Goal: Information Seeking & Learning: Learn about a topic

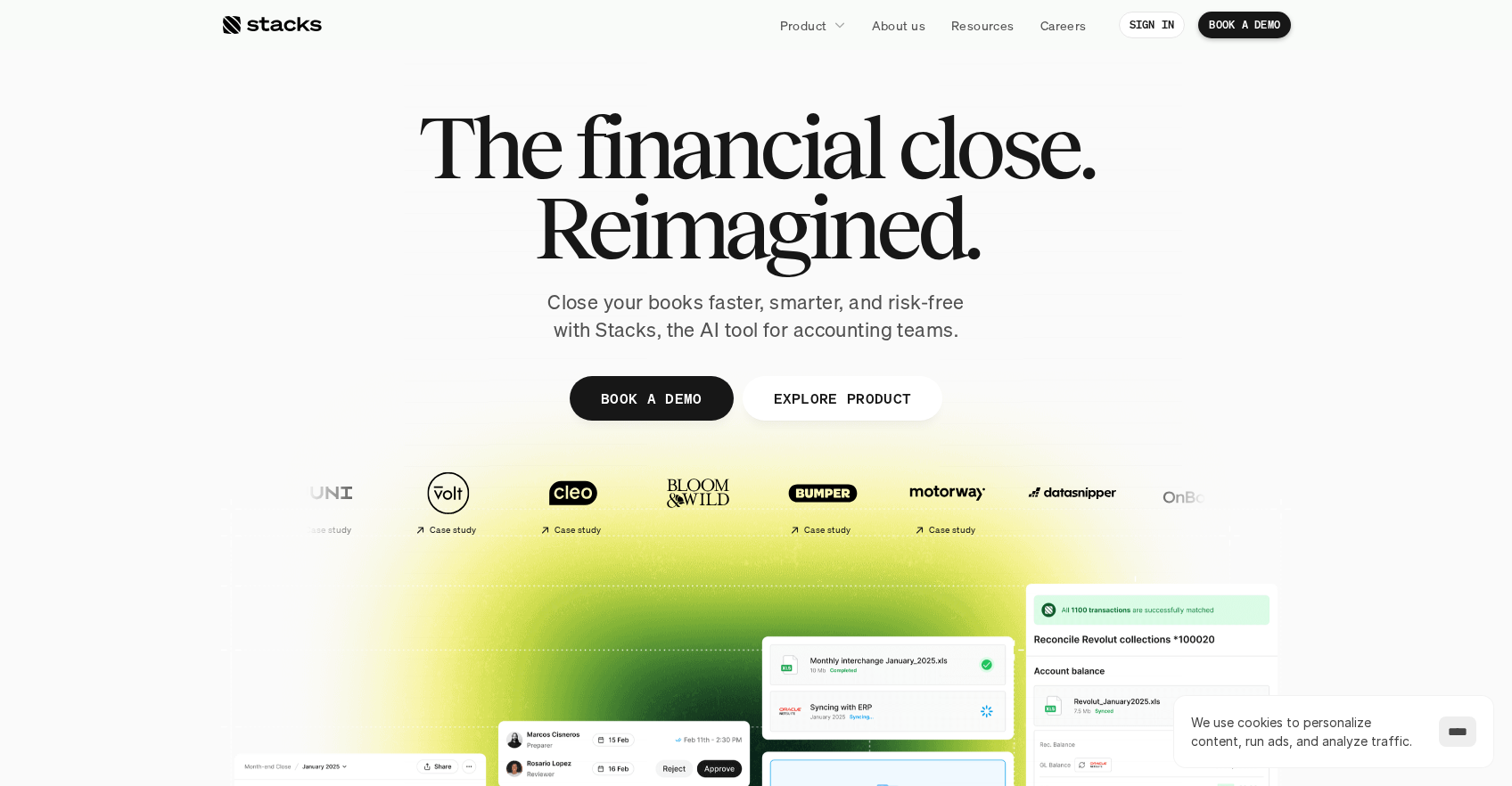
drag, startPoint x: 473, startPoint y: 122, endPoint x: 1156, endPoint y: 241, distance: 693.3
click at [1156, 241] on div "The financial close. Reimagined. Close your books faster, smarter, and risk-fre…" at bounding box center [756, 225] width 998 height 237
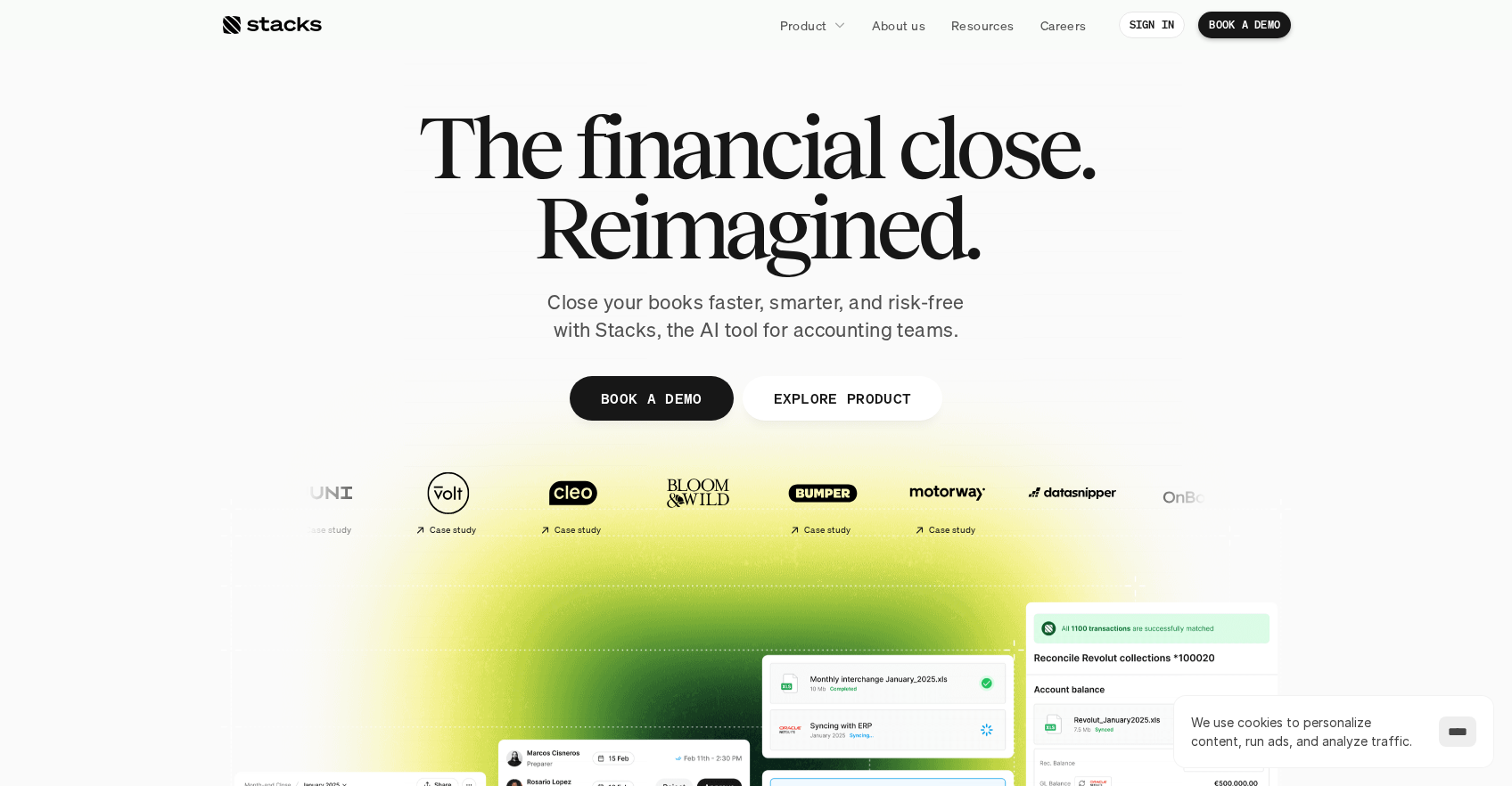
scroll to position [539, 0]
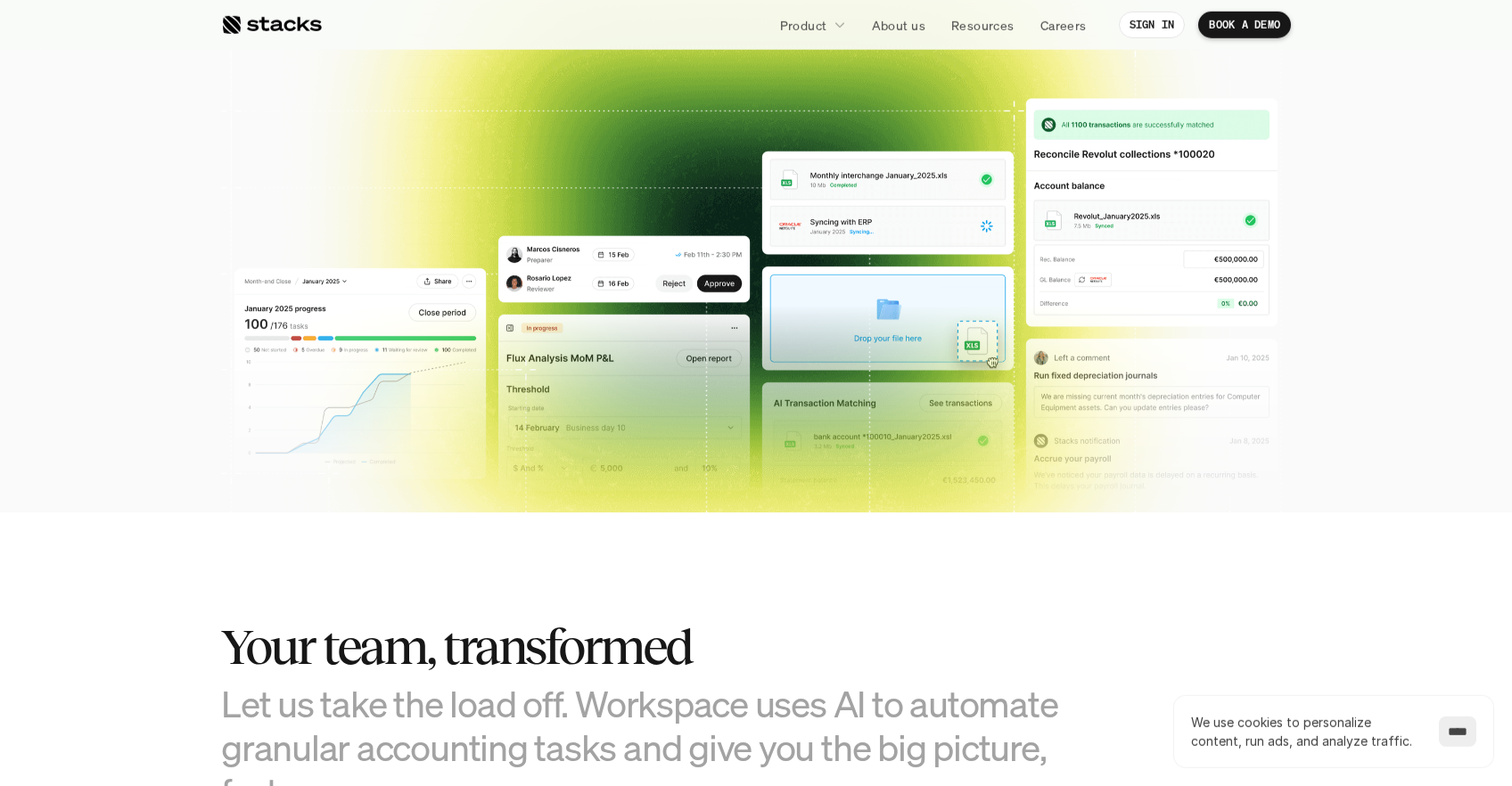
click at [1450, 160] on div at bounding box center [756, 13] width 1512 height 570
click at [1461, 161] on div at bounding box center [756, 13] width 1512 height 570
click at [1429, 208] on div at bounding box center [756, 13] width 1512 height 570
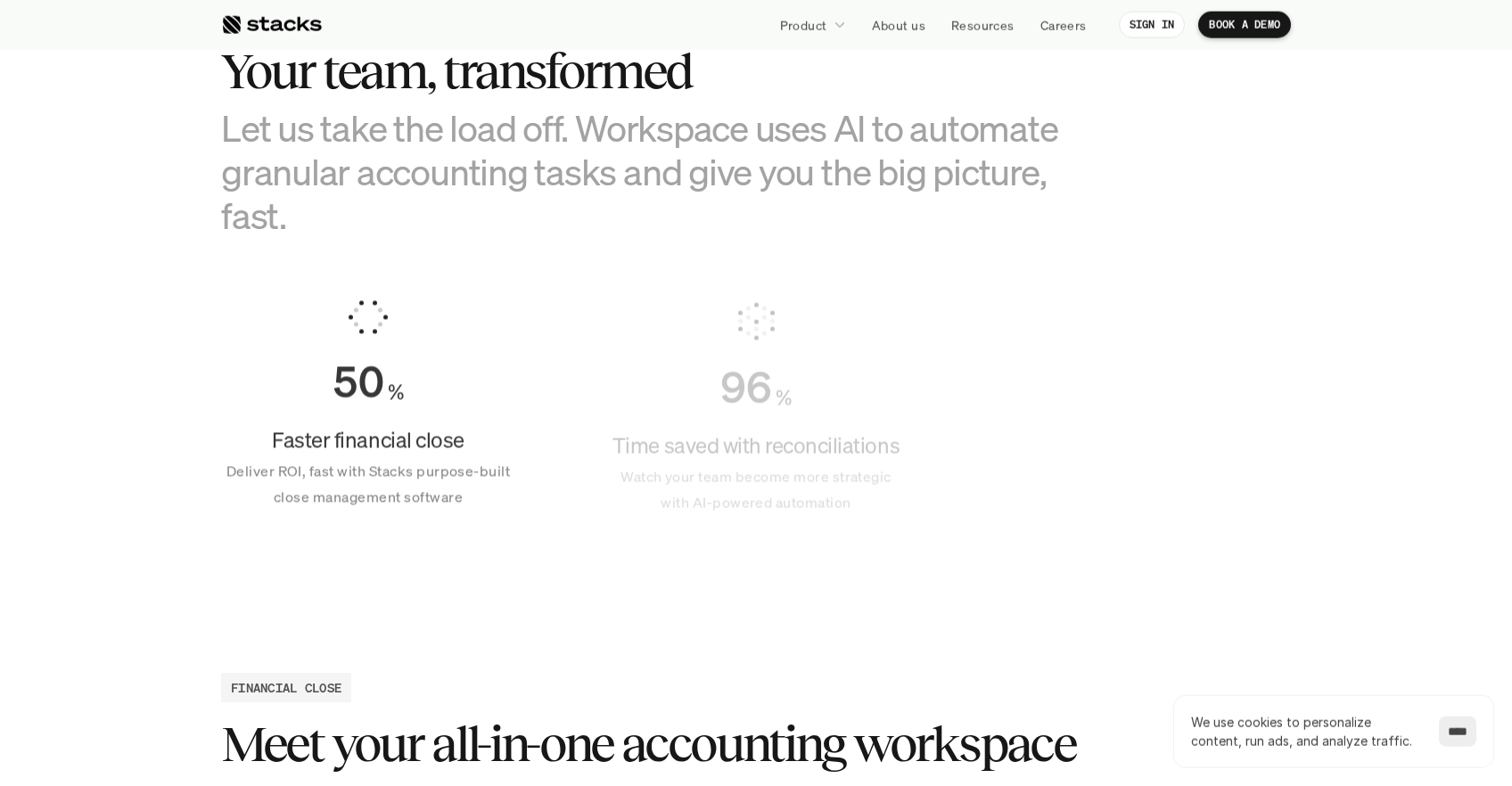
scroll to position [1440, 0]
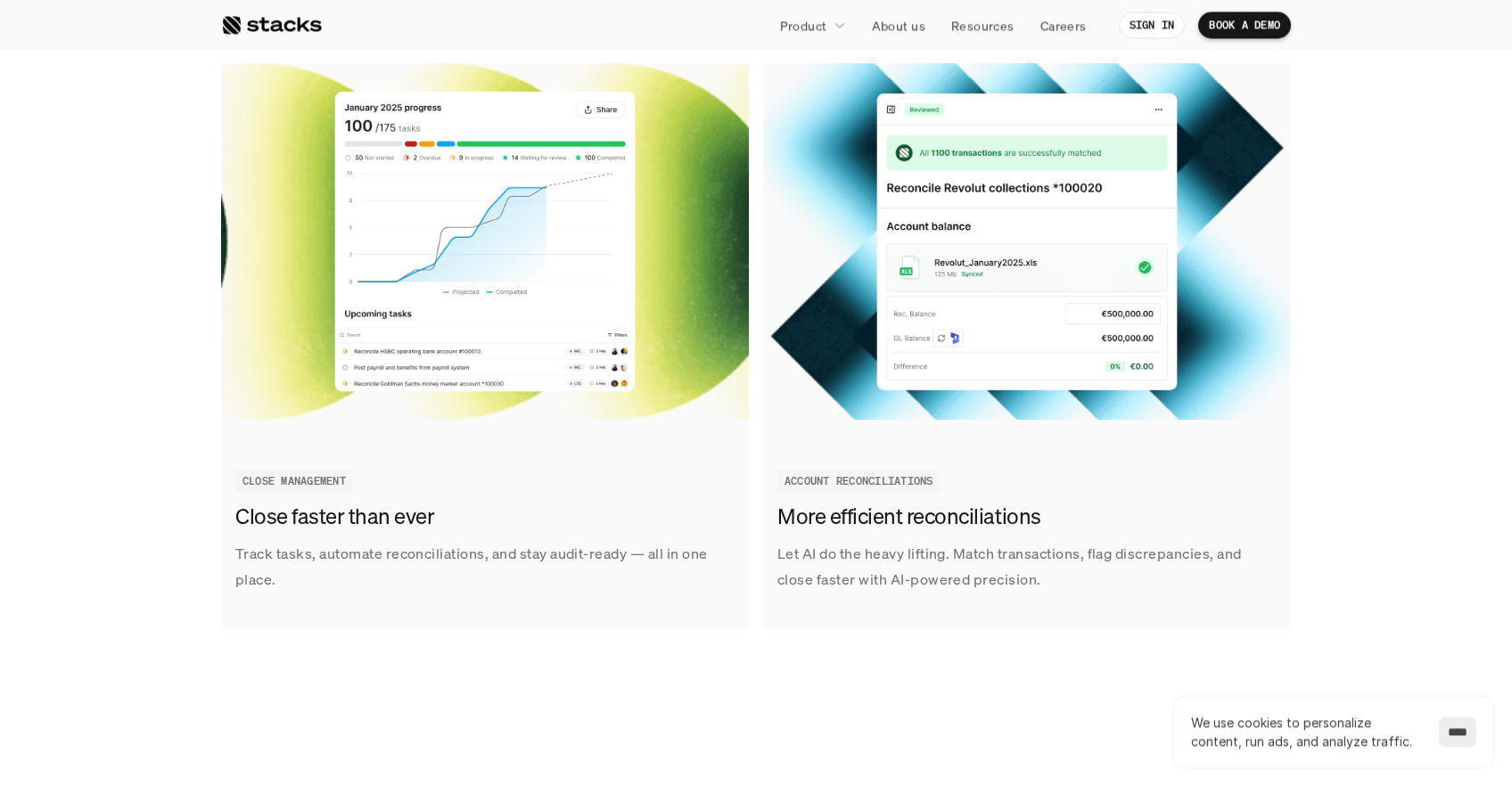
scroll to position [2039, 0]
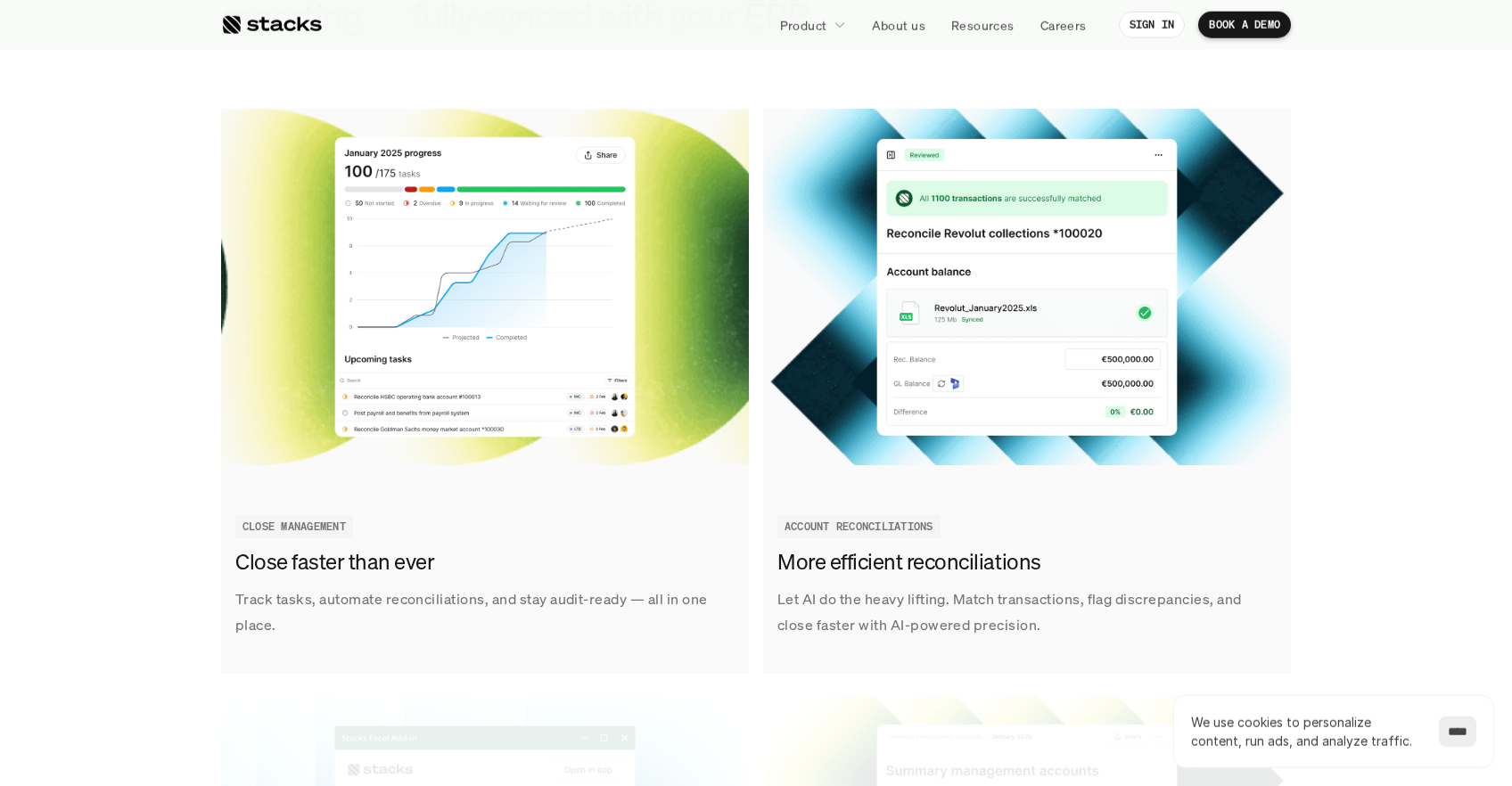
scroll to position [2645, 0]
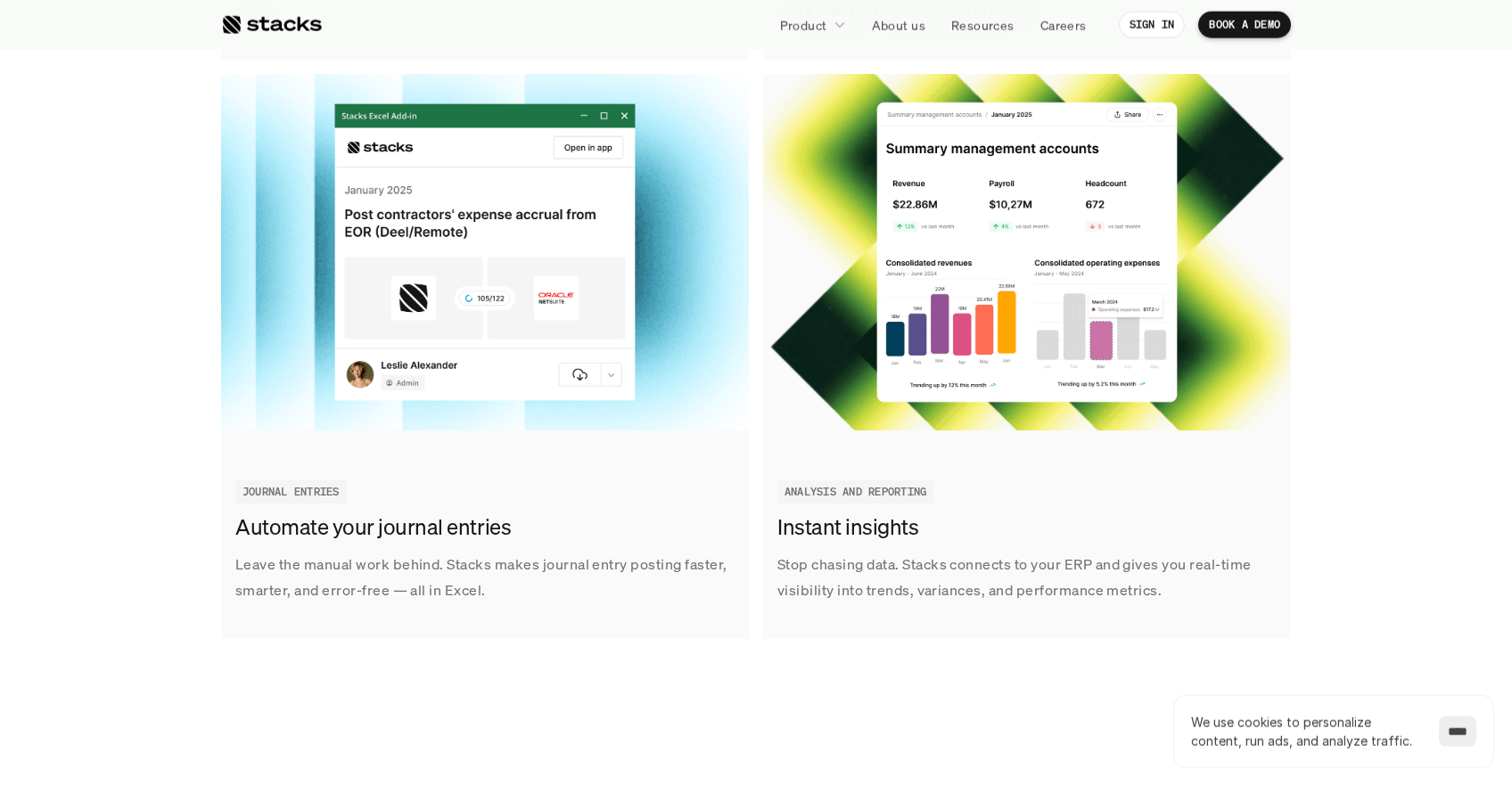
click at [1461, 353] on div "Track tasks, automate reconciliations, and stay audit-ready — all in one place.…" at bounding box center [756, 356] width 1484 height 1723
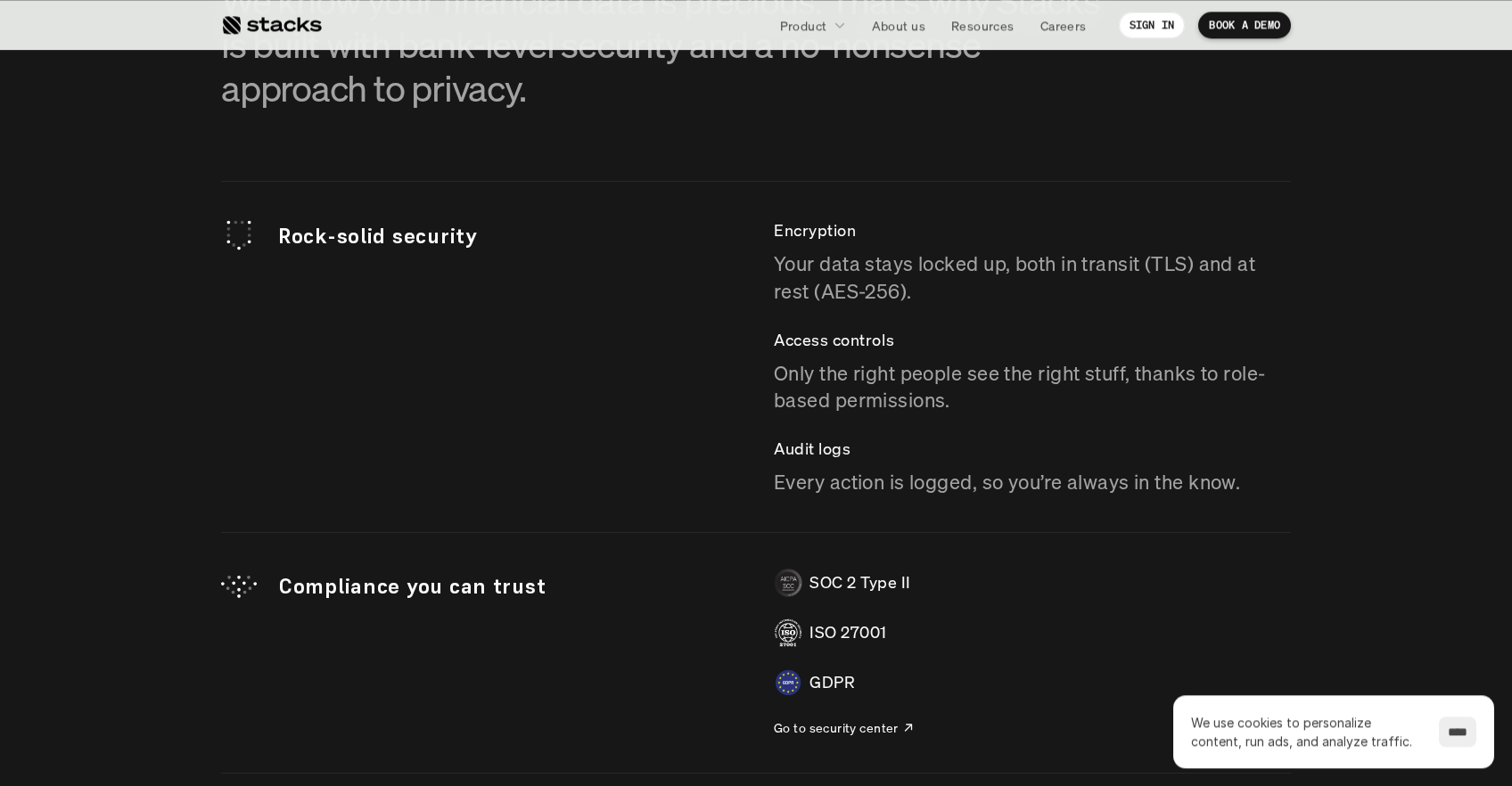
scroll to position [4870, 0]
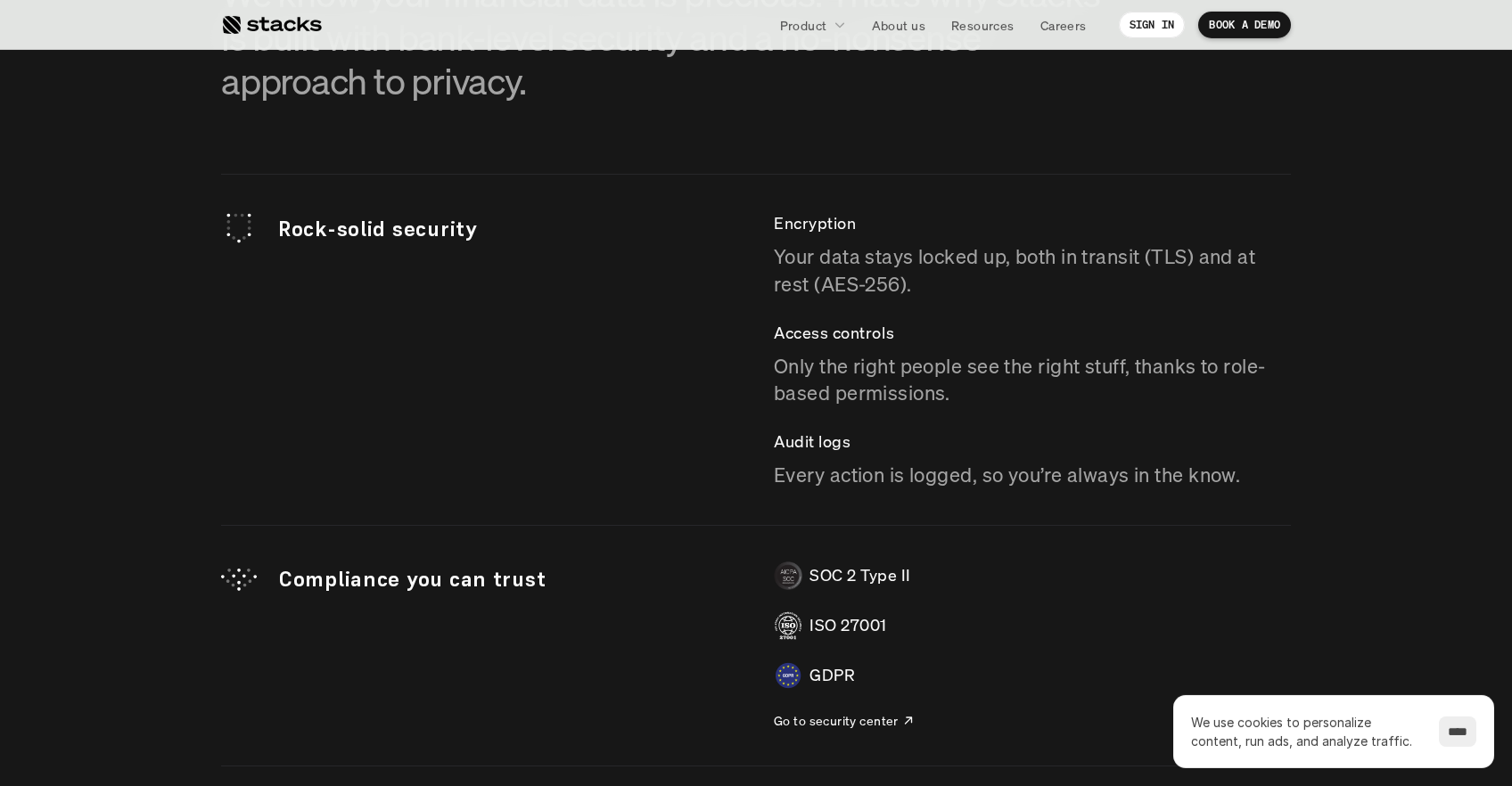
drag, startPoint x: 800, startPoint y: 282, endPoint x: 926, endPoint y: 524, distance: 272.8
click at [926, 524] on div "Rock-solid security Encryption Your data stays locked up, both in transit (TLS)…" at bounding box center [756, 547] width 1069 height 748
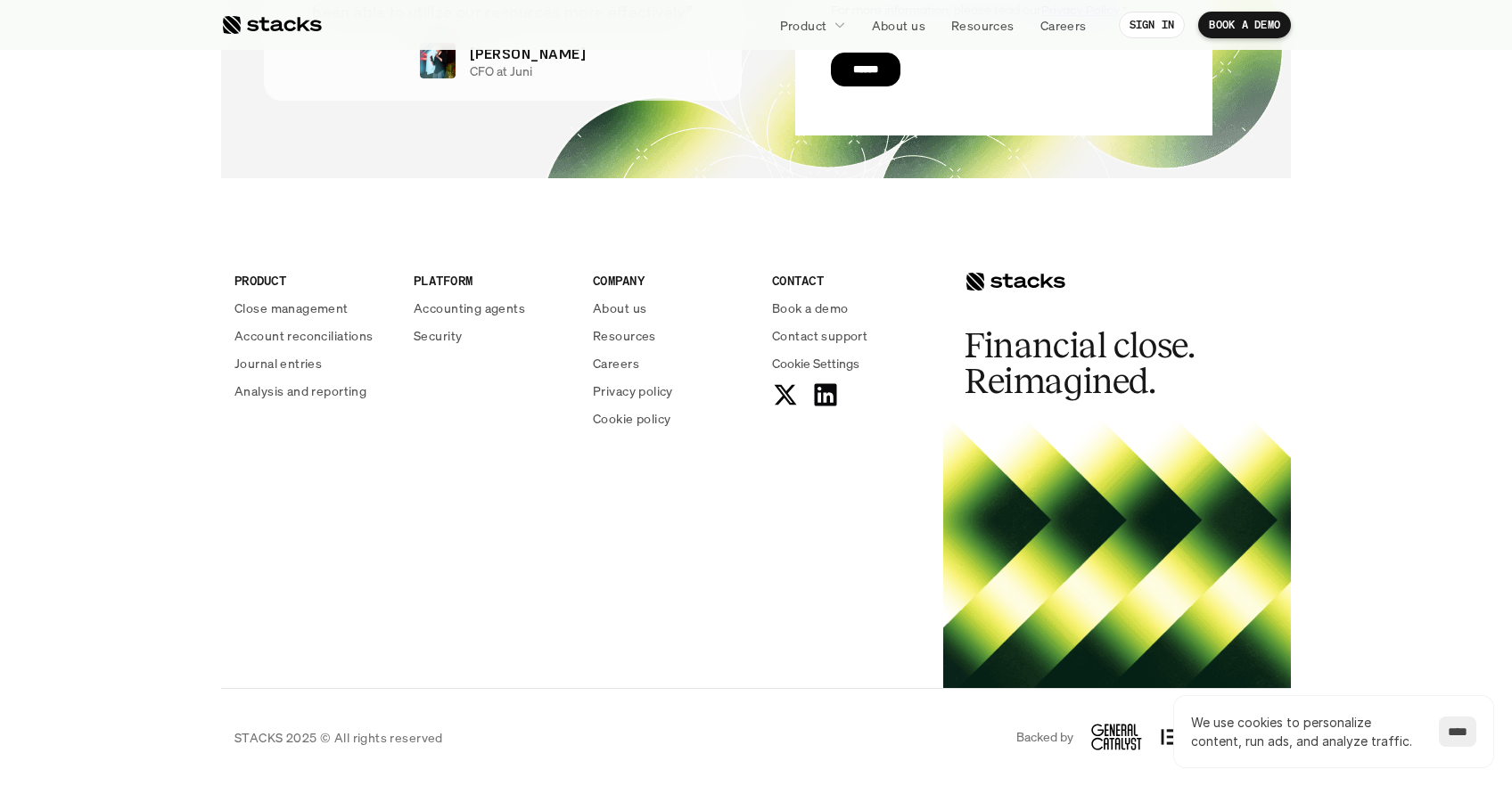
scroll to position [0, 0]
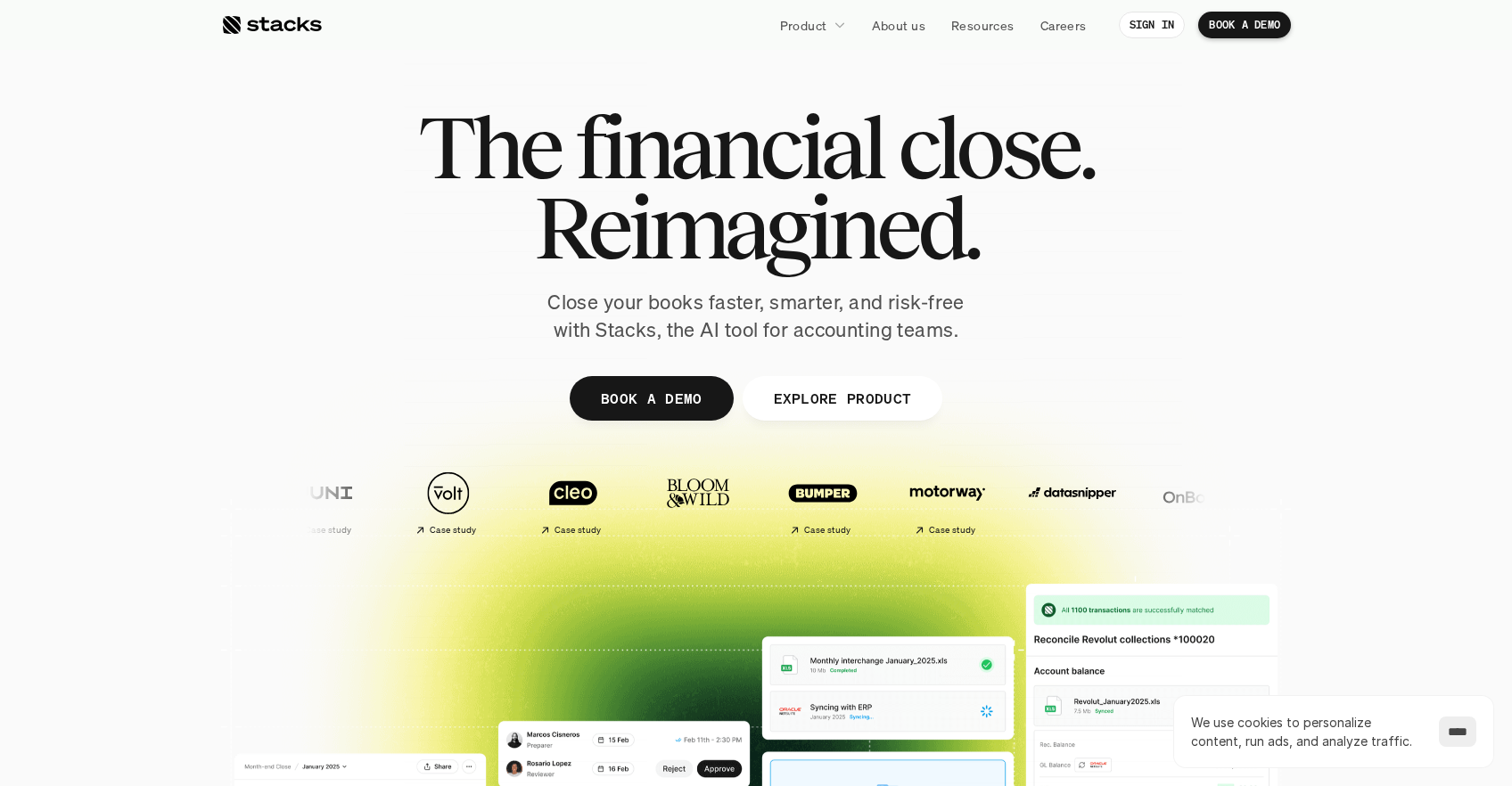
click at [228, 33] on div at bounding box center [271, 25] width 101 height 22
click at [337, 30] on div "Product About us Resources Careers" at bounding box center [709, 25] width 775 height 27
click at [311, 30] on div at bounding box center [271, 25] width 101 height 22
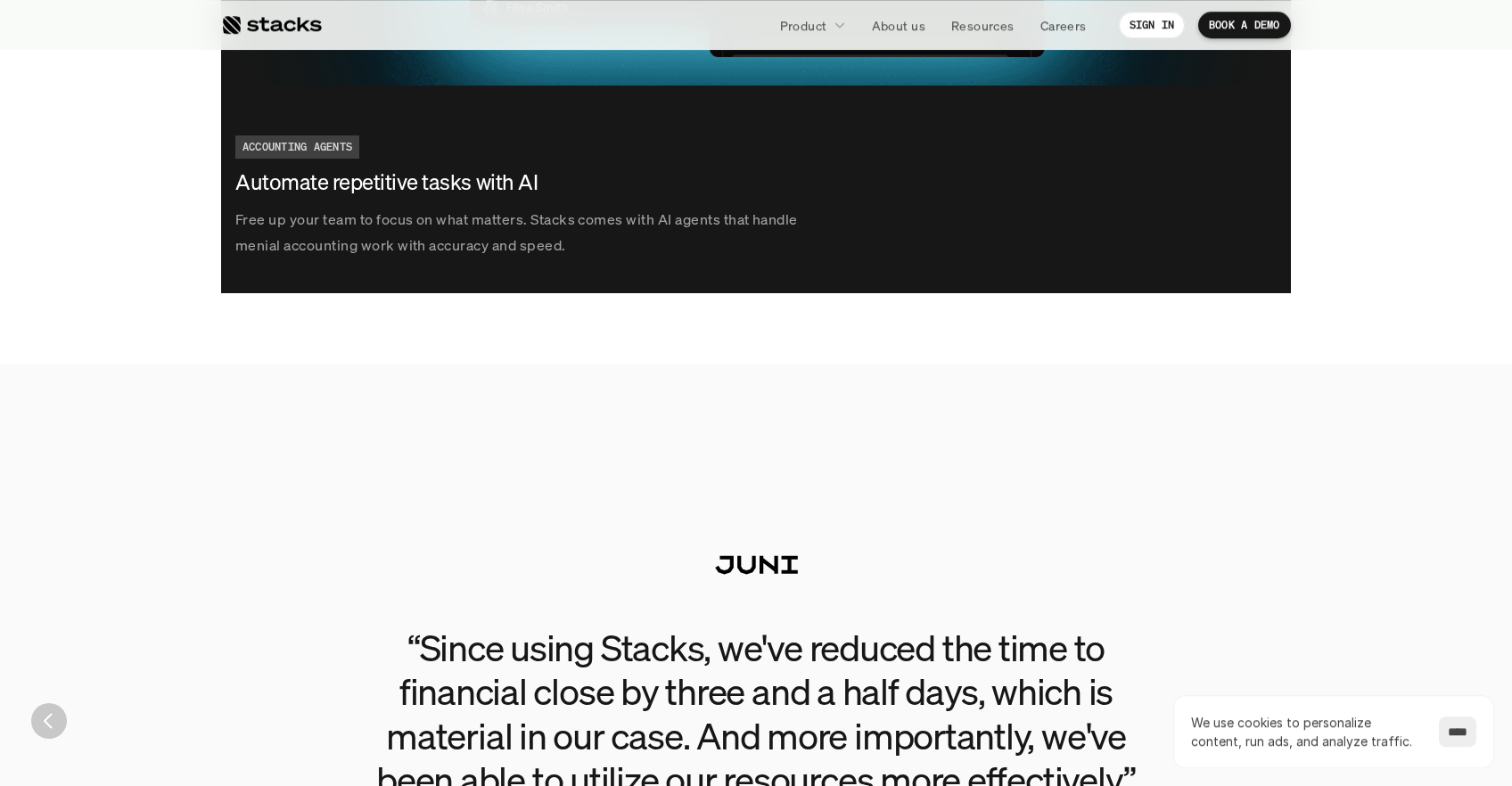
scroll to position [3974, 0]
